Goal: Task Accomplishment & Management: Manage account settings

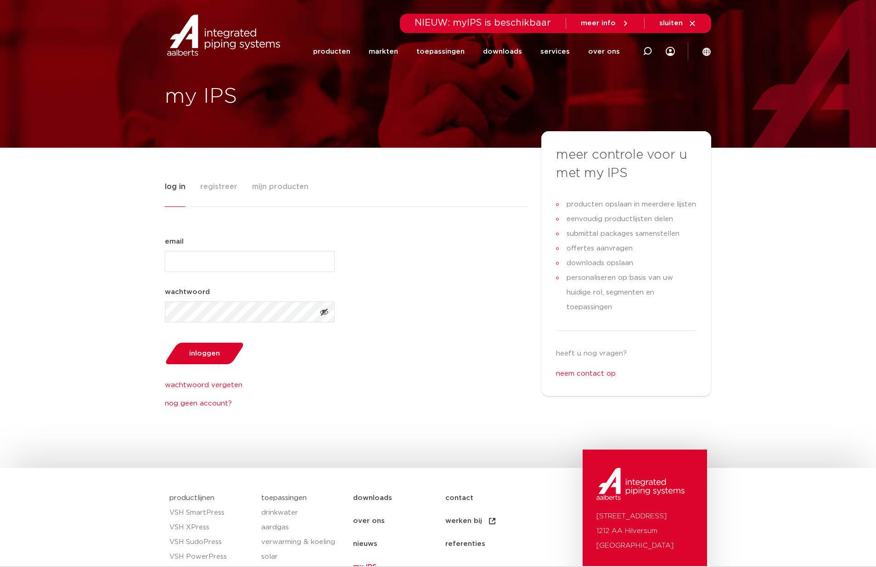
click at [388, 407] on div "email (Vereist) wachtwoord (Vereist) inloggen wachtwoord vergeten nog geen acco…" at bounding box center [346, 322] width 363 height 173
drag, startPoint x: 108, startPoint y: 191, endPoint x: 279, endPoint y: 211, distance: 171.6
click at [109, 191] on div "log in registreer mijn producten email (Vereist) wachtwoord (Vereist) inloggen …" at bounding box center [438, 308] width 876 height 320
click at [246, 264] on input "email (Vereist)" at bounding box center [250, 261] width 170 height 21
click at [225, 191] on span "registreer" at bounding box center [218, 187] width 37 height 18
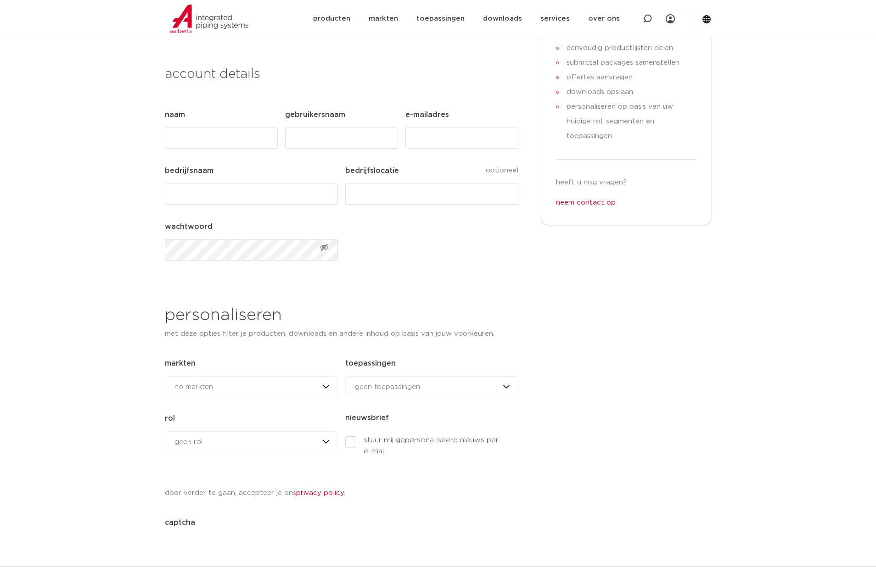
scroll to position [215, 0]
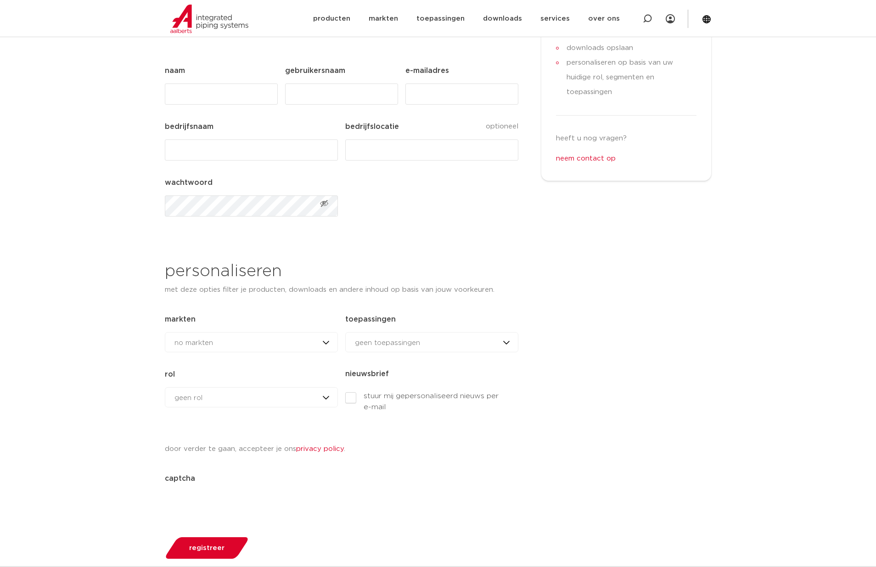
click at [270, 343] on div "no markten no markten woningbouw brandbeveiliging datacenters utiliteitsbouw in…" at bounding box center [251, 342] width 173 height 20
drag, startPoint x: 649, startPoint y: 366, endPoint x: 554, endPoint y: 351, distance: 96.2
click at [641, 365] on div "meer controle voor u met my IPS producten opslaan in meerdere lijsten eenvoudig…" at bounding box center [626, 243] width 170 height 655
click at [479, 348] on div "geen toepassingen geen toepassingen drinkwater aardgas verwarming & koeling sol…" at bounding box center [431, 342] width 173 height 20
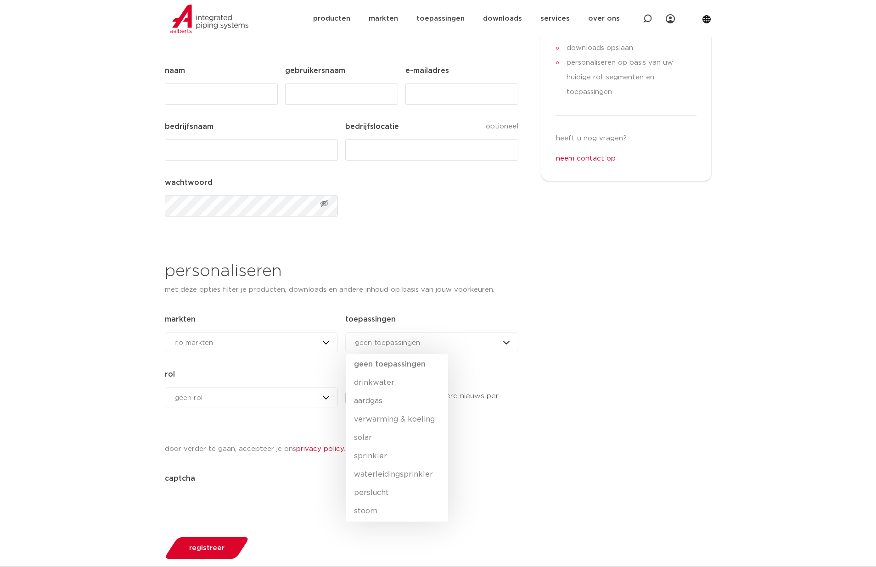
drag, startPoint x: 652, startPoint y: 443, endPoint x: 630, endPoint y: 440, distance: 21.8
click at [652, 443] on div "meer controle voor u met my IPS producten opslaan in meerdere lijsten eenvoudig…" at bounding box center [626, 243] width 170 height 655
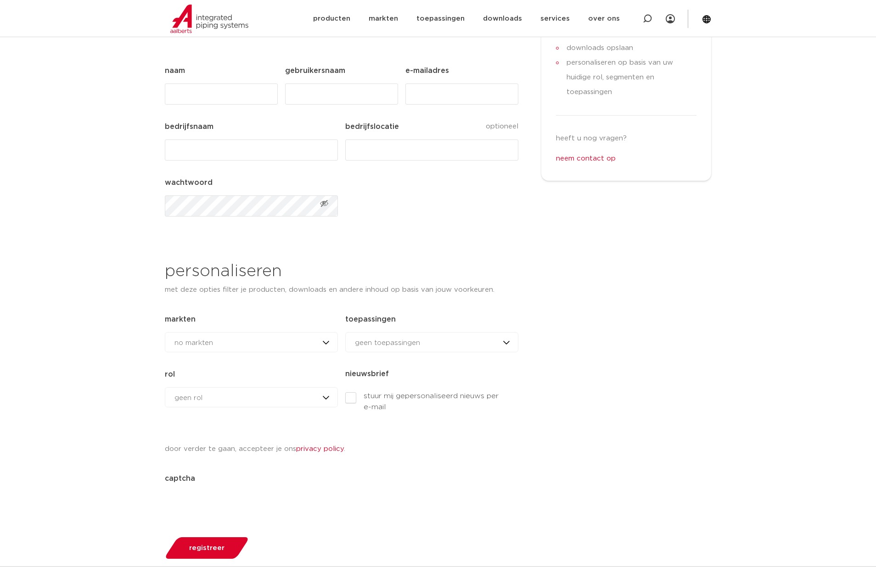
click at [260, 397] on div "geen rol geen rol geen rol installateur ingenieur [PERSON_NAME] andere rol" at bounding box center [251, 398] width 173 height 20
click at [647, 449] on div "meer controle voor u met my IPS producten opslaan in meerdere lijsten eenvoudig…" at bounding box center [626, 243] width 170 height 655
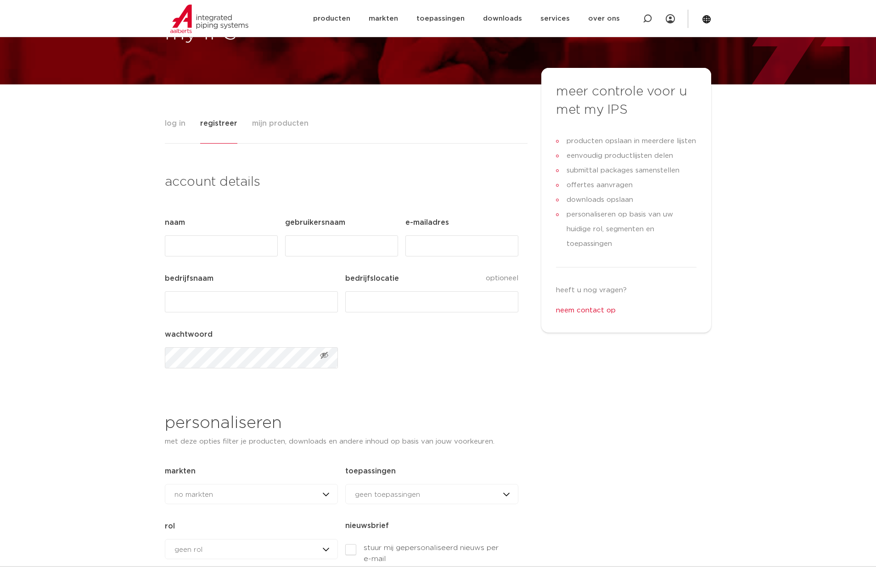
scroll to position [58, 0]
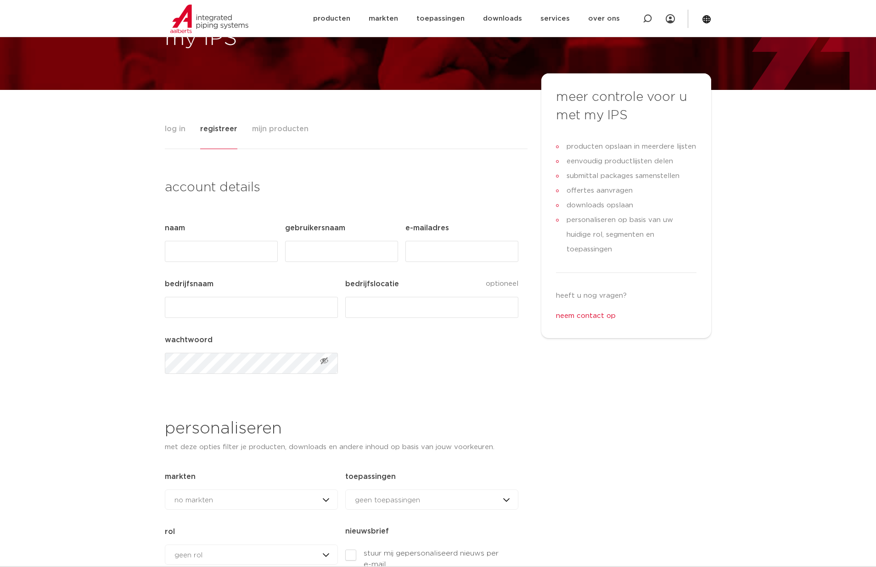
click at [662, 450] on div "meer controle voor u met my IPS producten opslaan in meerdere lijsten eenvoudig…" at bounding box center [626, 400] width 170 height 655
click at [101, 123] on div "log in registreer mijn producten email (Vereist) wachtwoord (Vereist) inloggen …" at bounding box center [438, 438] width 876 height 697
click at [281, 130] on span "mijn producten" at bounding box center [280, 129] width 56 height 18
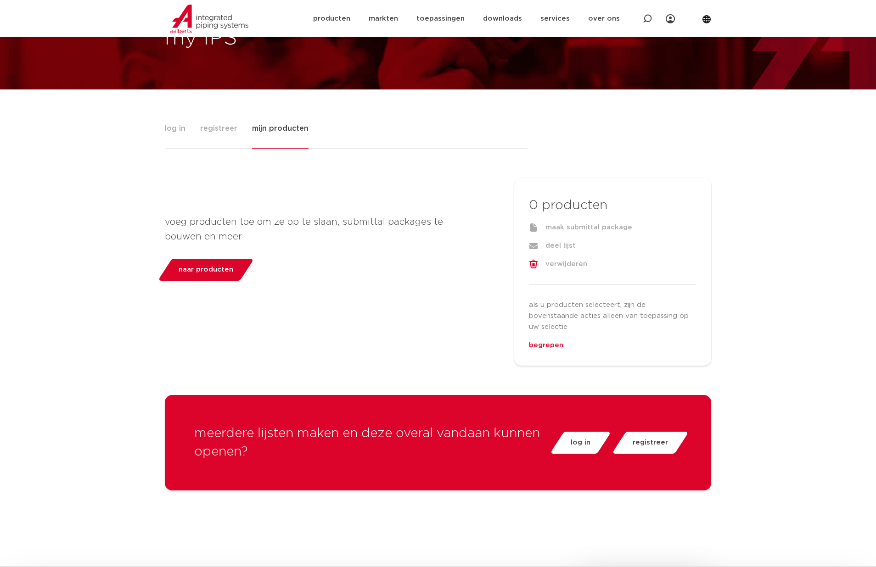
click at [193, 271] on span "naar producten" at bounding box center [206, 270] width 55 height 15
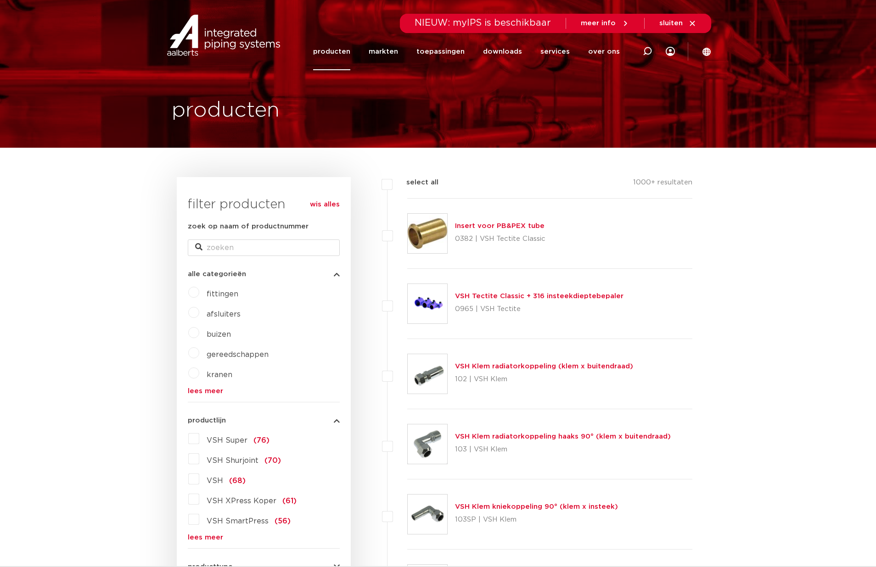
click at [407, 299] on label at bounding box center [407, 299] width 0 height 0
checkbox input "true"
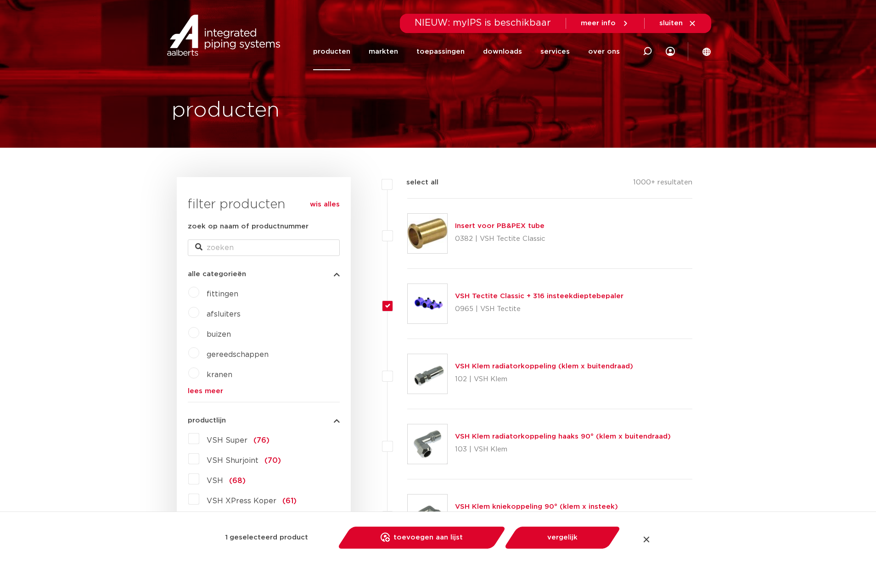
click at [407, 369] on label at bounding box center [407, 369] width 0 height 0
checkbox input "true"
click at [407, 439] on label at bounding box center [407, 439] width 0 height 0
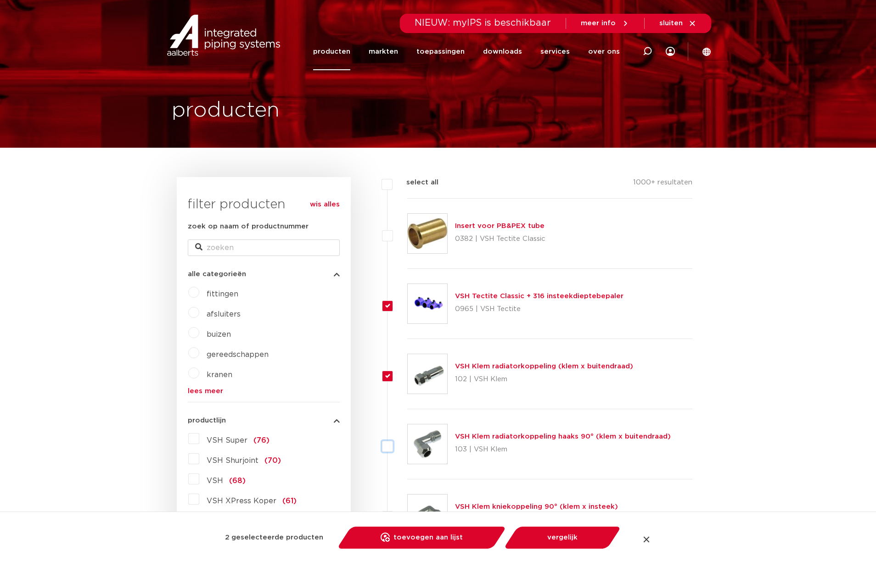
checkbox input "true"
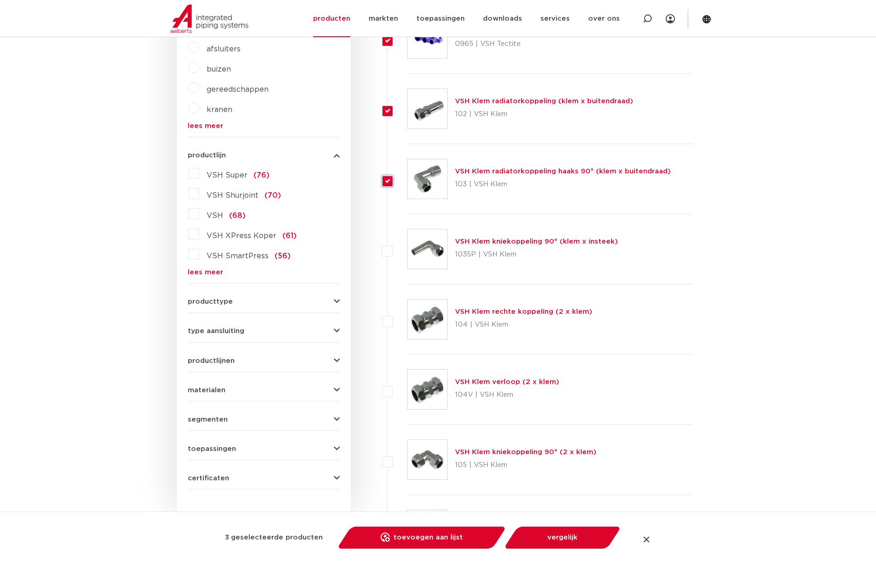
scroll to position [323, 0]
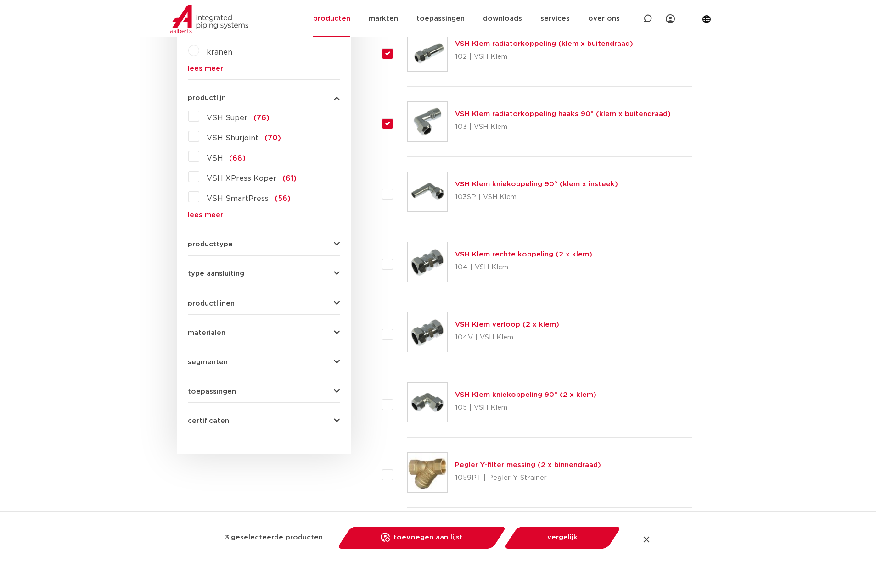
click at [407, 398] on label at bounding box center [407, 398] width 0 height 0
checkbox input "true"
click at [444, 539] on link "toevoegen aan lijst opslaan in my IPS" at bounding box center [422, 538] width 156 height 22
click at [407, 468] on label at bounding box center [407, 468] width 0 height 0
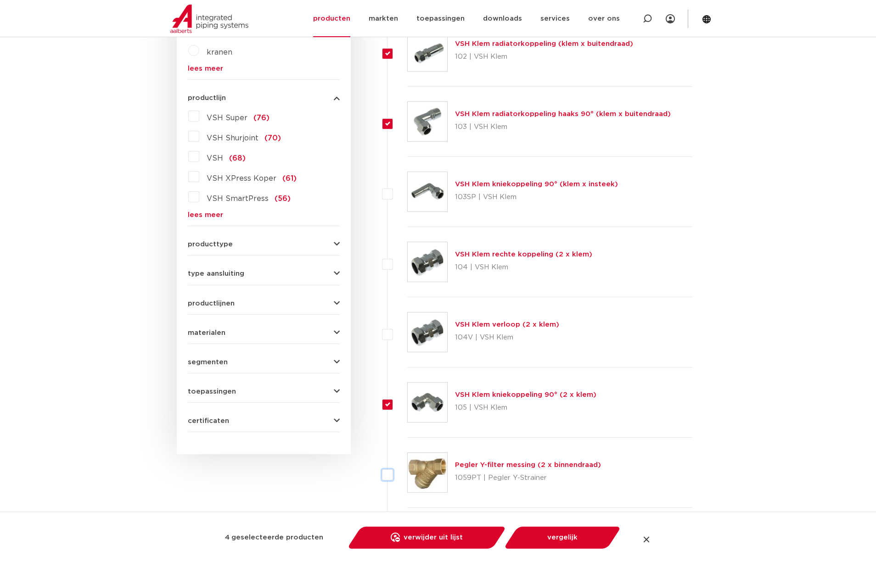
checkbox input "true"
click at [449, 531] on link "toevoegen aan lijst opslaan in my IPS" at bounding box center [422, 538] width 156 height 22
click at [446, 514] on link "bekijk" at bounding box center [449, 513] width 34 height 11
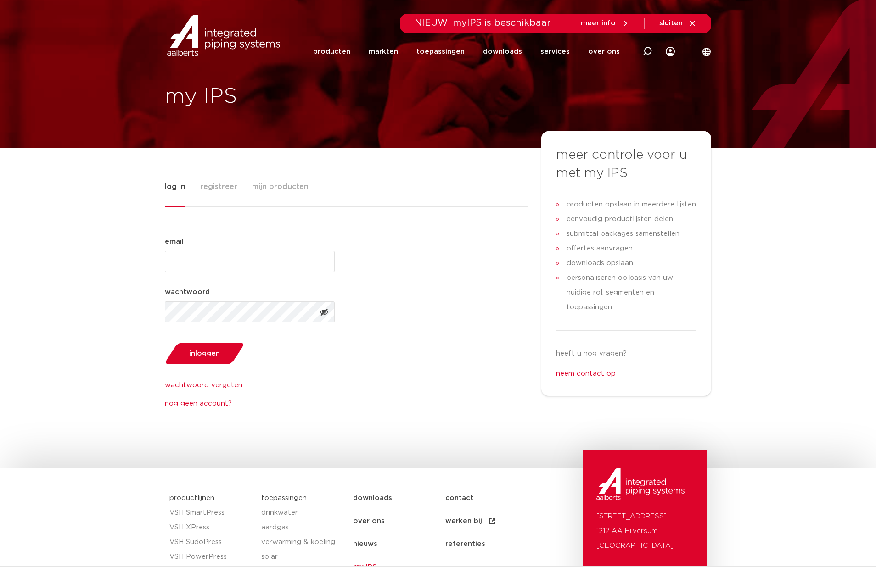
click at [283, 190] on span "mijn producten" at bounding box center [280, 187] width 56 height 18
